Goal: Task Accomplishment & Management: Use online tool/utility

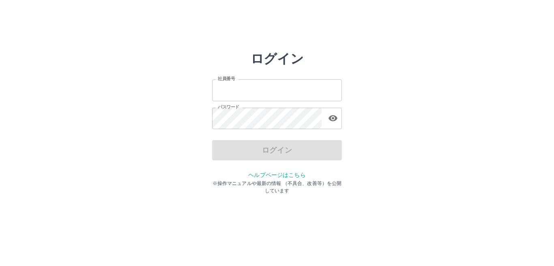
type input "*******"
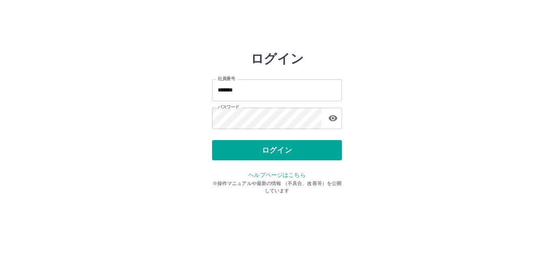
click at [289, 151] on div "ログイン" at bounding box center [277, 150] width 130 height 20
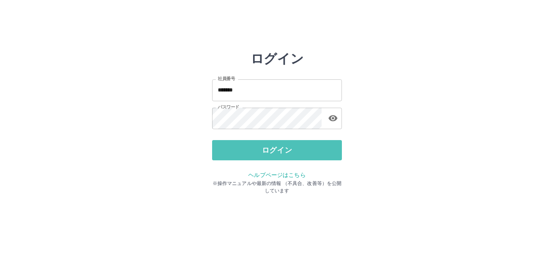
click at [289, 151] on button "ログイン" at bounding box center [277, 150] width 130 height 20
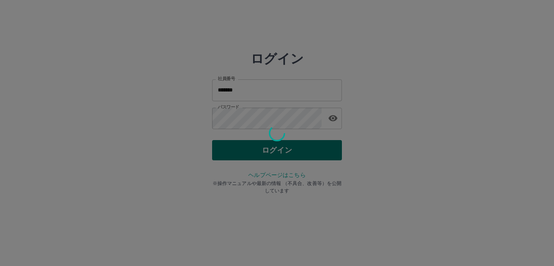
click at [289, 151] on div "ログイン 社員番号 ******* 社員番号 パスワード パスワード ログイン ヘルプページはこちら ※操作マニュアルや最新の情報 （不具合、改善等）を公開し…" at bounding box center [277, 116] width 130 height 130
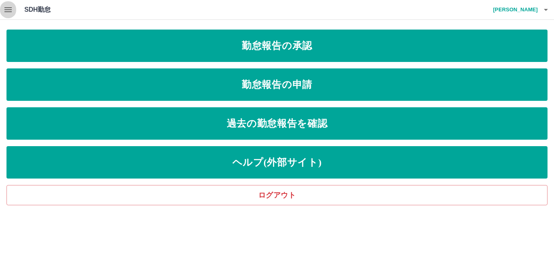
click at [8, 9] on icon "button" at bounding box center [7, 9] width 7 height 5
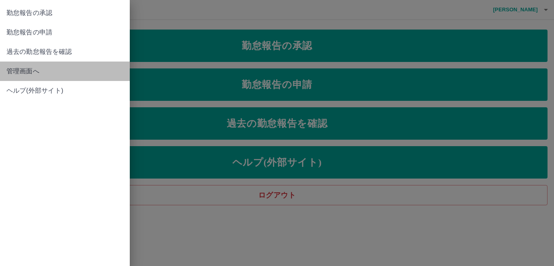
click at [25, 72] on span "管理画面へ" at bounding box center [64, 71] width 117 height 10
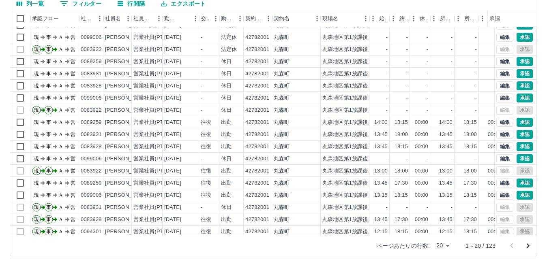
scroll to position [42, 0]
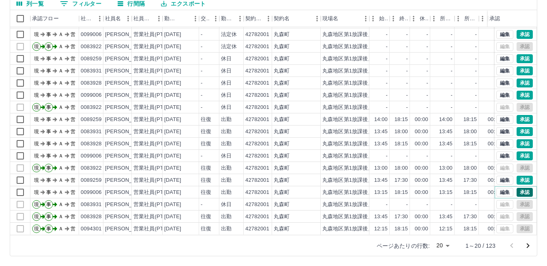
click at [517, 188] on button "承認" at bounding box center [524, 192] width 16 height 9
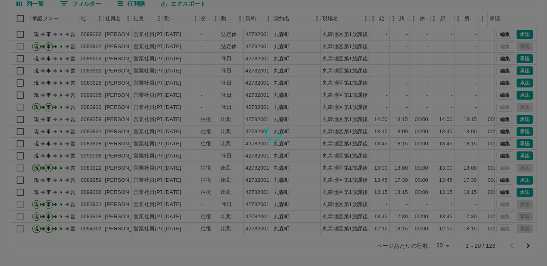
click at [522, 173] on div at bounding box center [273, 133] width 547 height 266
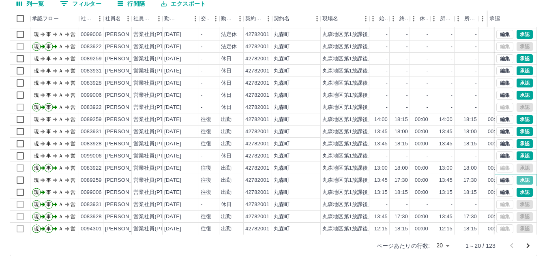
click at [522, 176] on button "承認" at bounding box center [524, 180] width 16 height 9
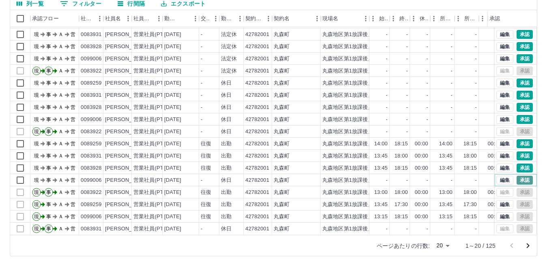
click at [517, 176] on button "承認" at bounding box center [524, 180] width 16 height 9
click at [516, 164] on button "承認" at bounding box center [524, 168] width 16 height 9
click at [516, 152] on button "承認" at bounding box center [524, 156] width 16 height 9
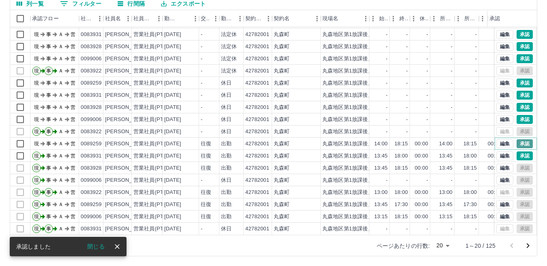
click at [516, 139] on button "承認" at bounding box center [524, 143] width 16 height 9
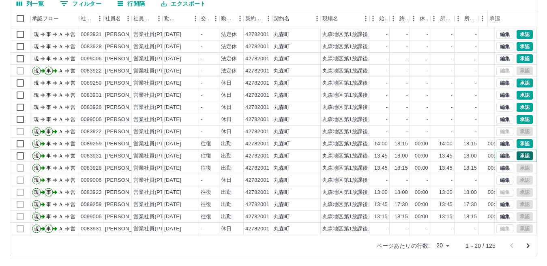
click at [516, 152] on button "承認" at bounding box center [524, 156] width 16 height 9
click at [517, 115] on button "承認" at bounding box center [524, 119] width 16 height 9
click at [518, 103] on button "承認" at bounding box center [524, 107] width 16 height 9
click at [518, 91] on button "承認" at bounding box center [524, 95] width 16 height 9
click at [520, 79] on button "承認" at bounding box center [524, 83] width 16 height 9
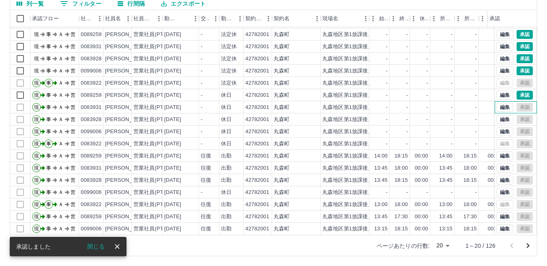
click at [513, 103] on div "編集 承認" at bounding box center [514, 107] width 36 height 9
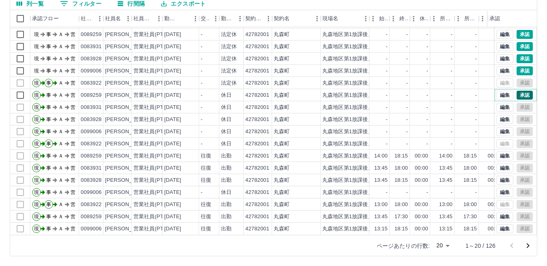
click at [515, 91] on div "編集 承認" at bounding box center [514, 95] width 36 height 9
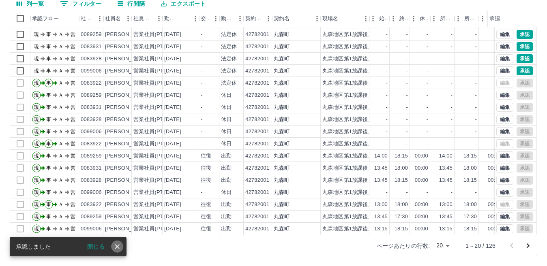
click at [116, 243] on icon "close" at bounding box center [117, 247] width 8 height 8
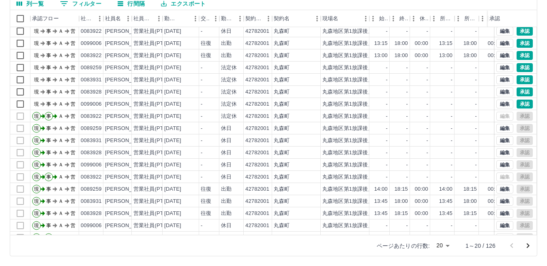
scroll to position [0, 0]
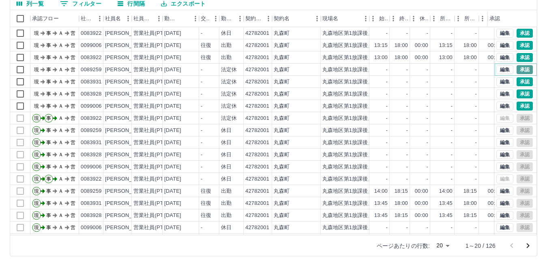
click at [519, 68] on button "承認" at bounding box center [524, 69] width 16 height 9
click at [521, 78] on div "勤務実績承認 前月 [DATE] 次月 今月 月選択 承認モード 削除モード 一括承認 列一覧 0 フィルター 行間隔 エクスポート 承認フロー 社員番号 社…" at bounding box center [273, 105] width 547 height 323
click at [520, 83] on button "承認" at bounding box center [524, 81] width 16 height 9
click at [520, 93] on button "承認" at bounding box center [524, 94] width 16 height 9
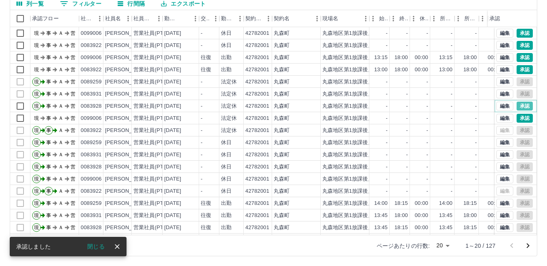
click at [516, 108] on button "承認" at bounding box center [524, 106] width 16 height 9
click at [517, 118] on button "承認" at bounding box center [524, 118] width 16 height 9
click at [518, 117] on div "編集 承認" at bounding box center [514, 118] width 36 height 9
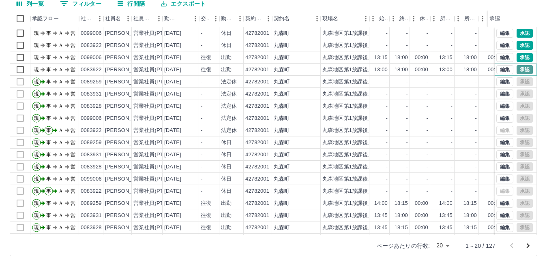
click at [519, 68] on button "承認" at bounding box center [524, 69] width 16 height 9
click at [519, 55] on button "承認" at bounding box center [524, 57] width 16 height 9
click at [518, 44] on button "承認" at bounding box center [524, 45] width 16 height 9
click at [518, 32] on button "承認" at bounding box center [524, 33] width 16 height 9
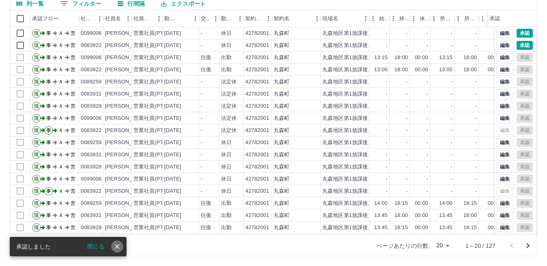
click at [117, 246] on icon "close" at bounding box center [117, 247] width 8 height 8
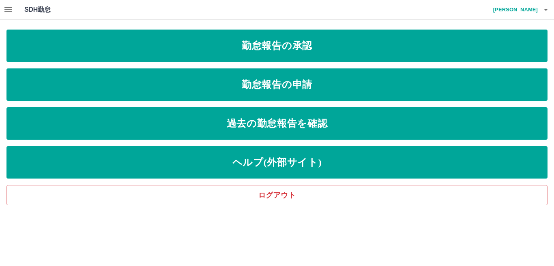
click at [7, 9] on icon "button" at bounding box center [8, 10] width 10 height 10
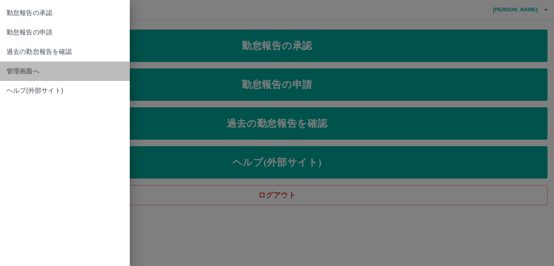
click at [35, 73] on span "管理画面へ" at bounding box center [64, 71] width 117 height 10
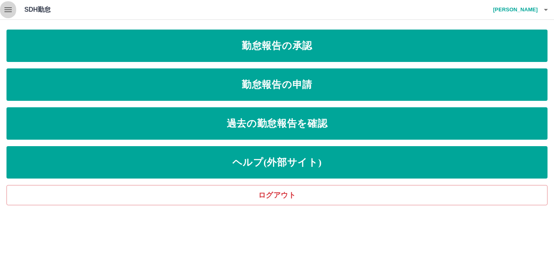
click at [10, 8] on icon "button" at bounding box center [7, 9] width 7 height 5
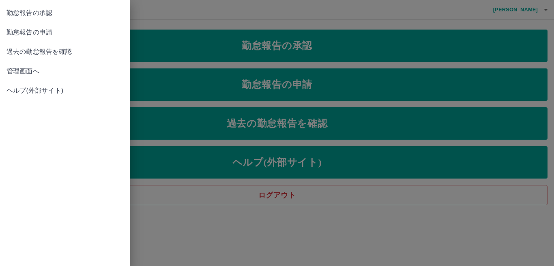
click at [31, 52] on span "過去の勤怠報告を確認" at bounding box center [64, 52] width 117 height 10
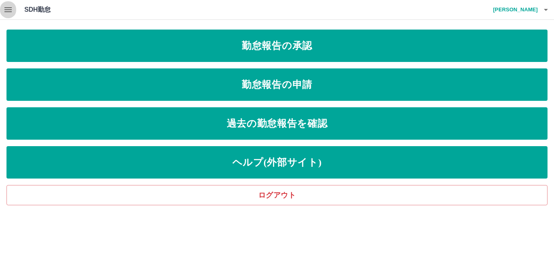
click at [6, 10] on icon "button" at bounding box center [7, 9] width 7 height 5
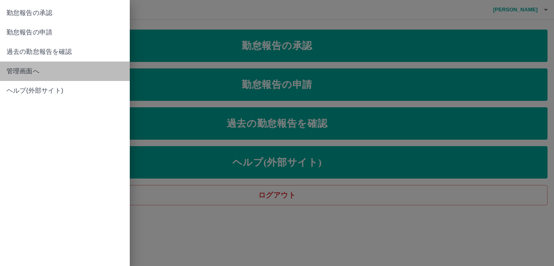
click at [34, 76] on span "管理画面へ" at bounding box center [64, 71] width 117 height 10
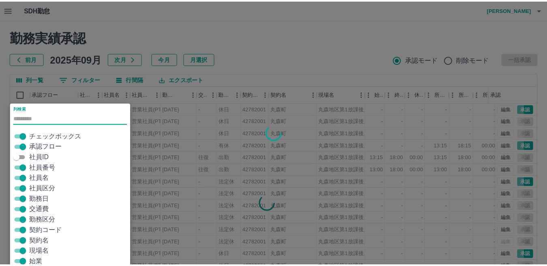
scroll to position [19, 0]
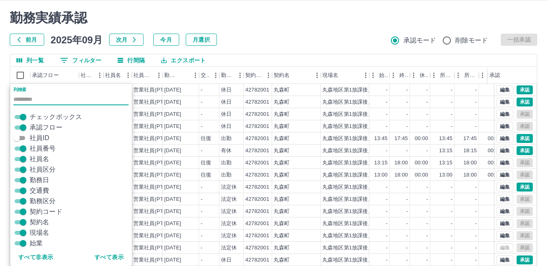
click at [293, 29] on div "勤務実績承認 前月 2025年09月 次月 今月 月選択 承認モード 削除モード 一括承認" at bounding box center [273, 28] width 527 height 36
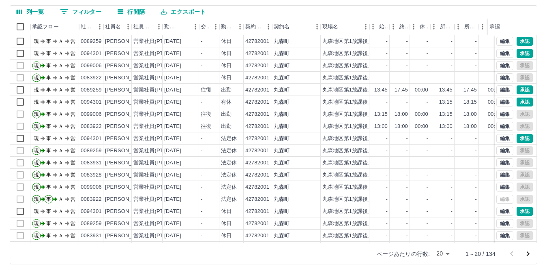
scroll to position [76, 0]
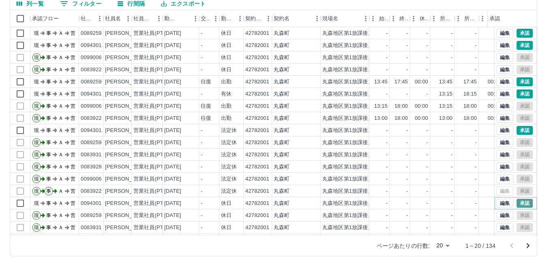
click at [516, 204] on button "承認" at bounding box center [524, 203] width 16 height 9
click at [517, 128] on button "承認" at bounding box center [524, 130] width 16 height 9
click at [518, 92] on button "承認" at bounding box center [524, 94] width 16 height 9
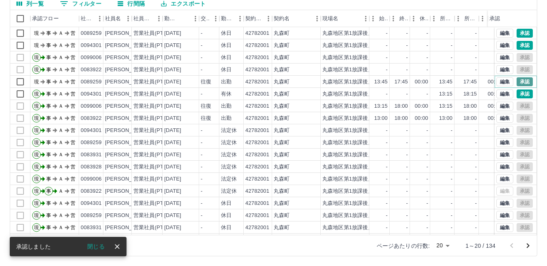
click at [518, 82] on button "承認" at bounding box center [524, 81] width 16 height 9
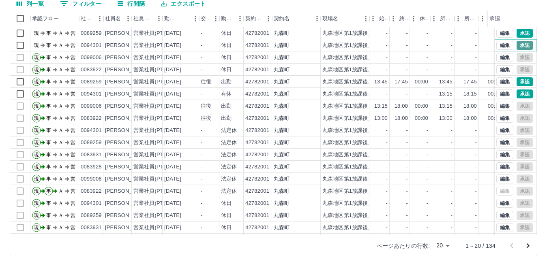
click at [520, 47] on button "承認" at bounding box center [524, 45] width 16 height 9
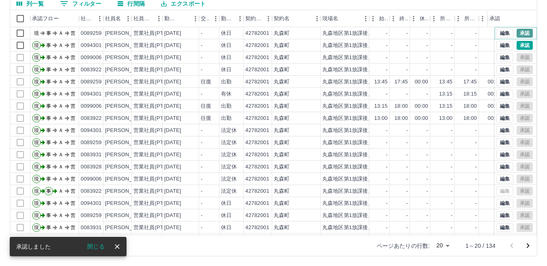
click at [517, 31] on button "承認" at bounding box center [524, 33] width 16 height 9
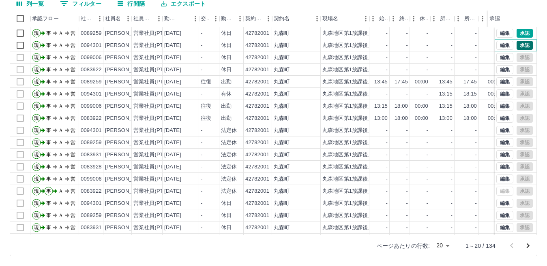
click at [516, 45] on button "承認" at bounding box center [524, 45] width 16 height 9
